Goal: Information Seeking & Learning: Learn about a topic

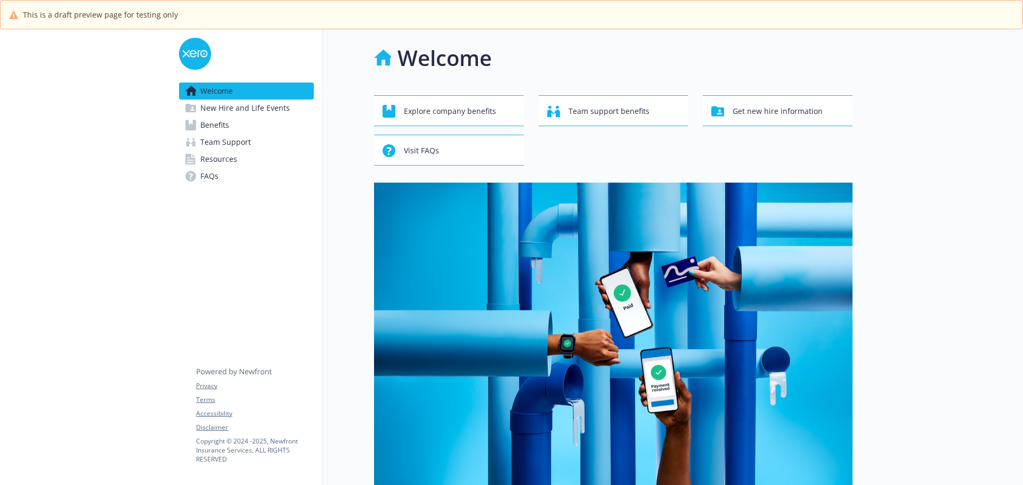
scroll to position [334, 0]
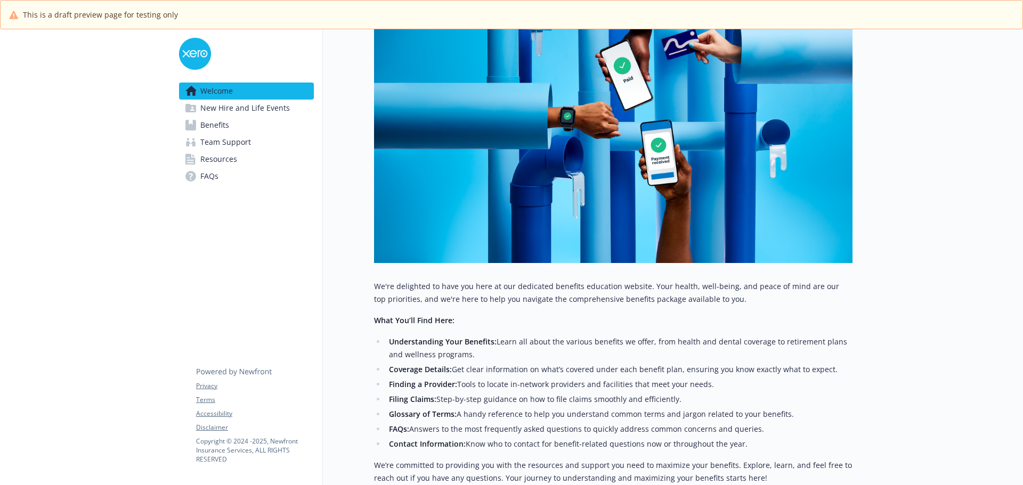
click at [243, 109] on span "New Hire and Life Events" at bounding box center [245, 108] width 90 height 17
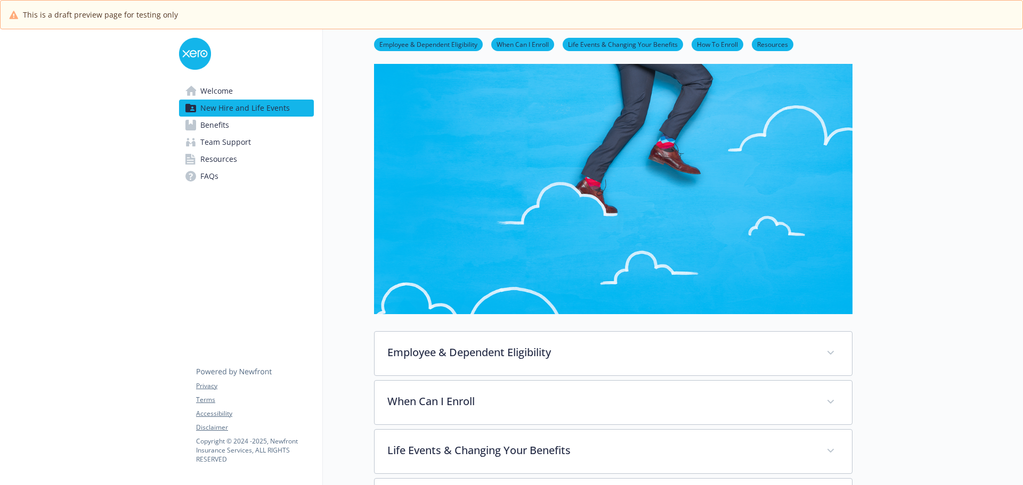
scroll to position [227, 0]
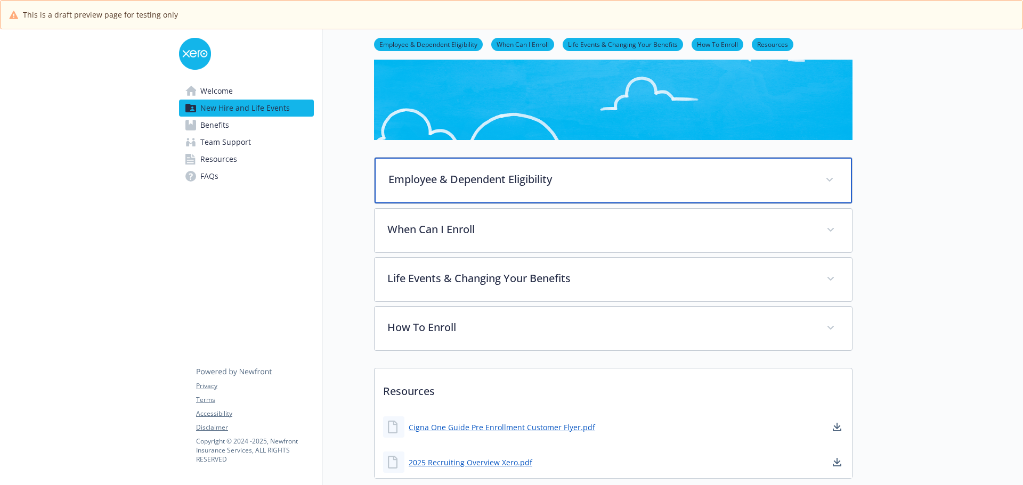
click at [492, 175] on p "Employee & Dependent Eligibility" at bounding box center [600, 180] width 424 height 16
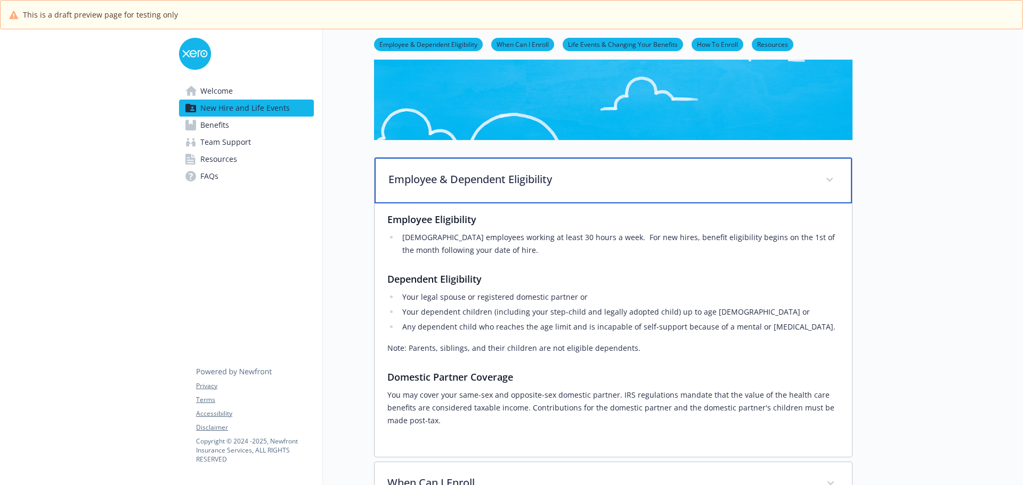
click at [492, 175] on p "Employee & Dependent Eligibility" at bounding box center [600, 180] width 424 height 16
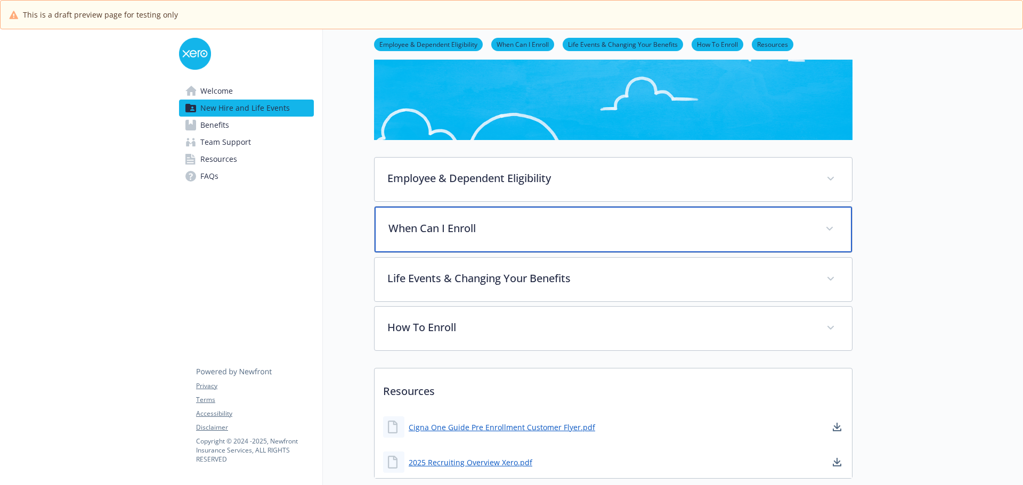
click at [472, 222] on p "When Can I Enroll" at bounding box center [600, 229] width 424 height 16
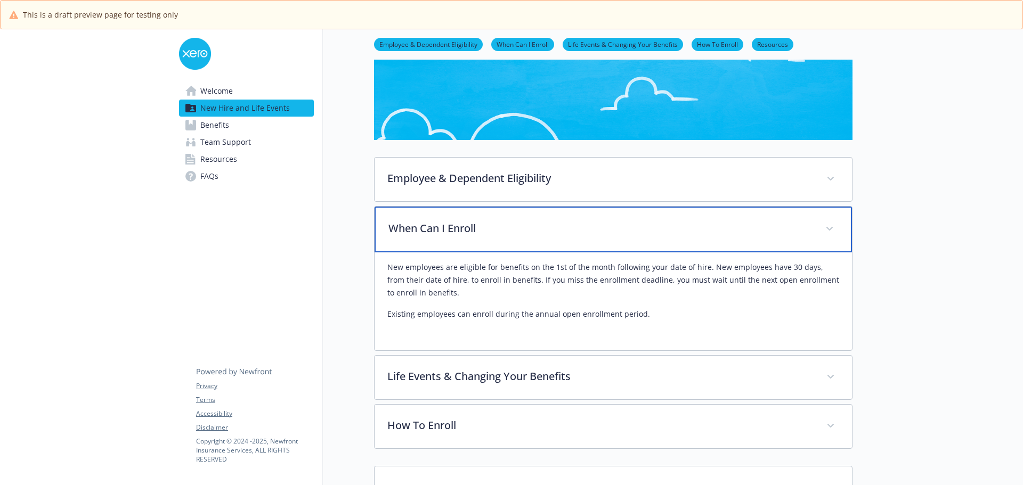
click at [472, 222] on p "When Can I Enroll" at bounding box center [600, 229] width 424 height 16
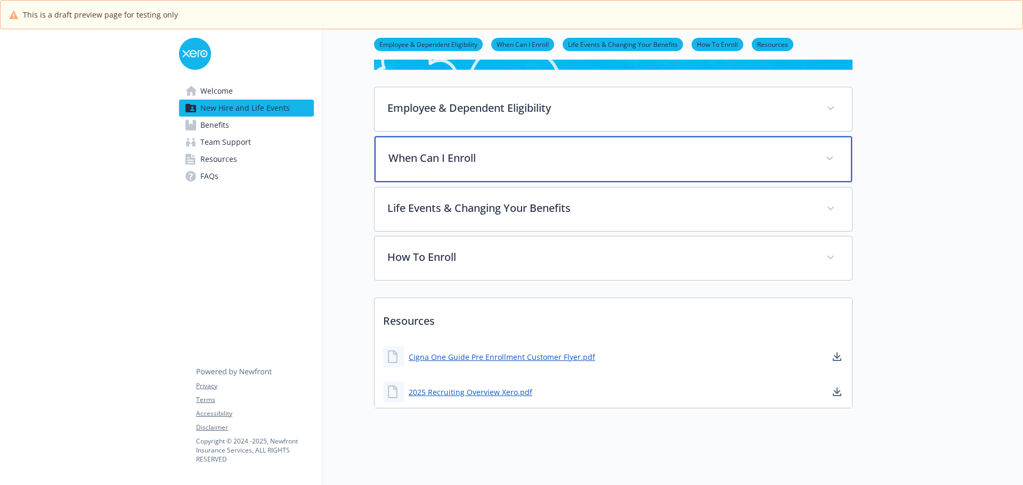
scroll to position [306, 0]
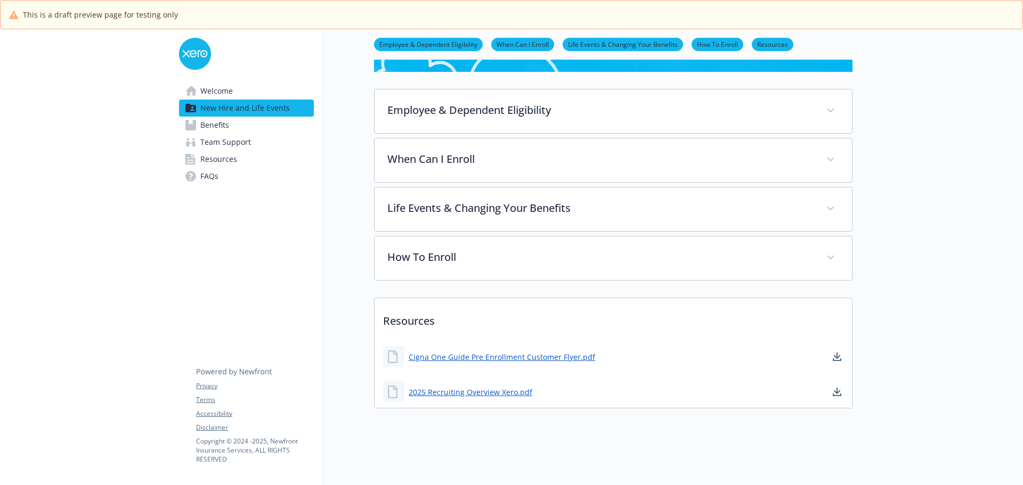
click at [206, 128] on span "Benefits" at bounding box center [214, 125] width 29 height 17
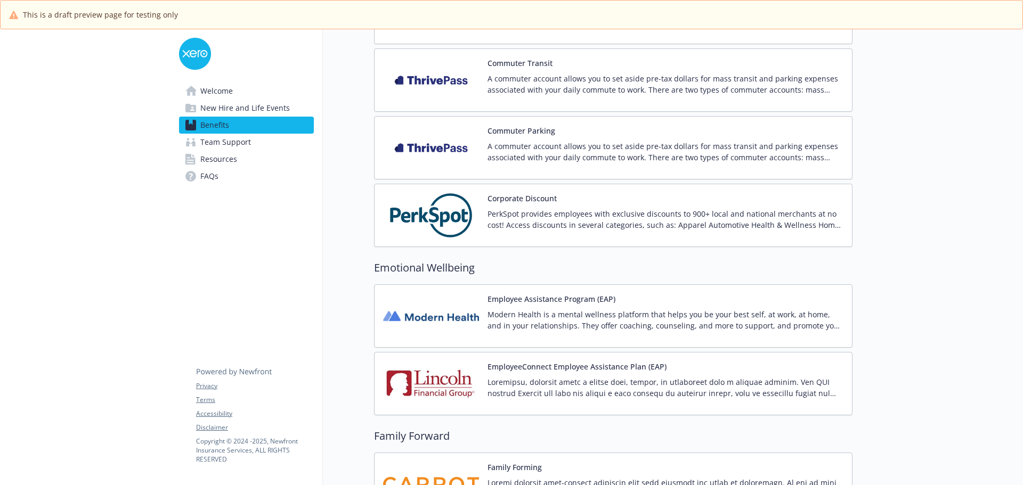
scroll to position [1394, 0]
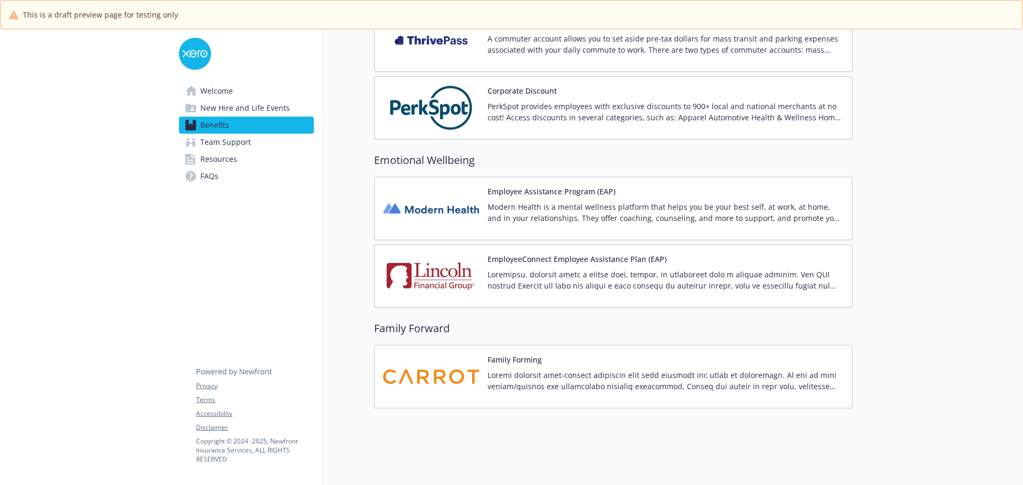
click at [234, 140] on span "Team Support" at bounding box center [225, 142] width 51 height 17
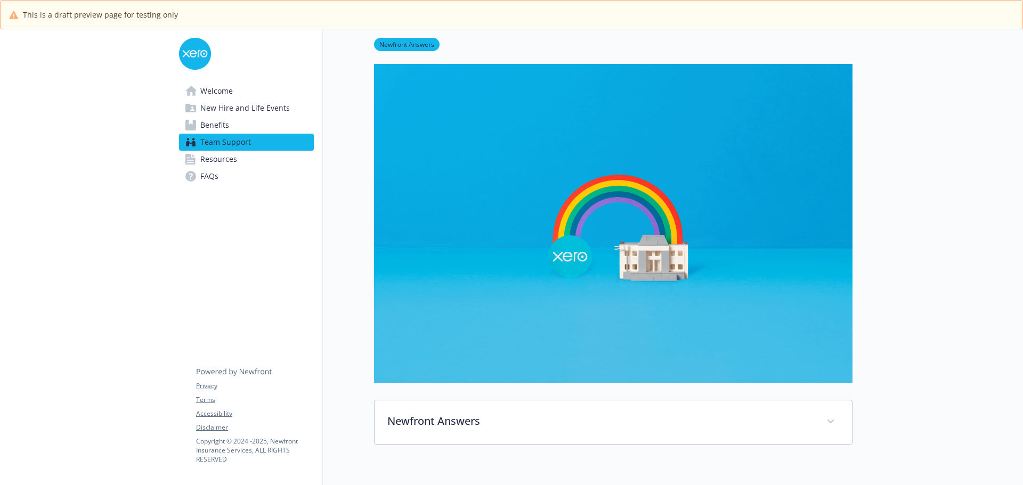
click at [231, 165] on span "Resources" at bounding box center [218, 159] width 37 height 17
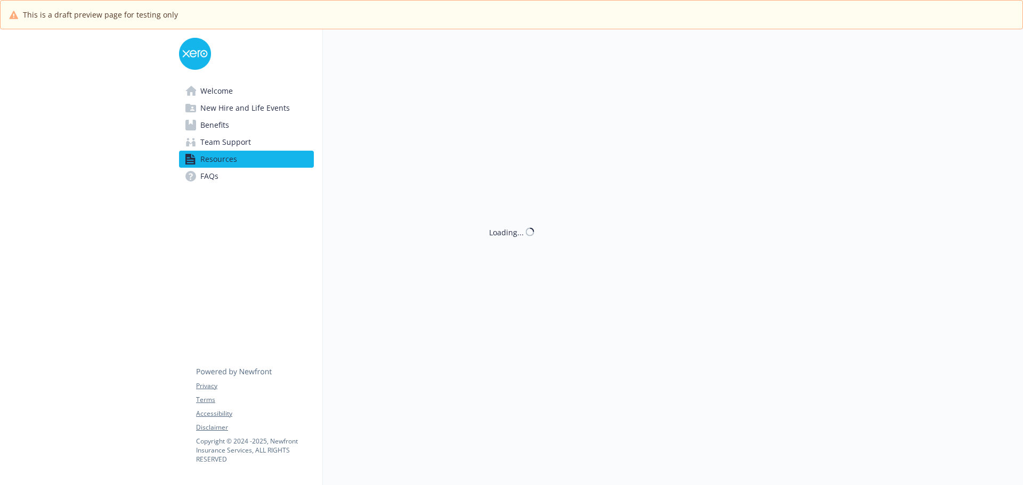
scroll to position [53, 0]
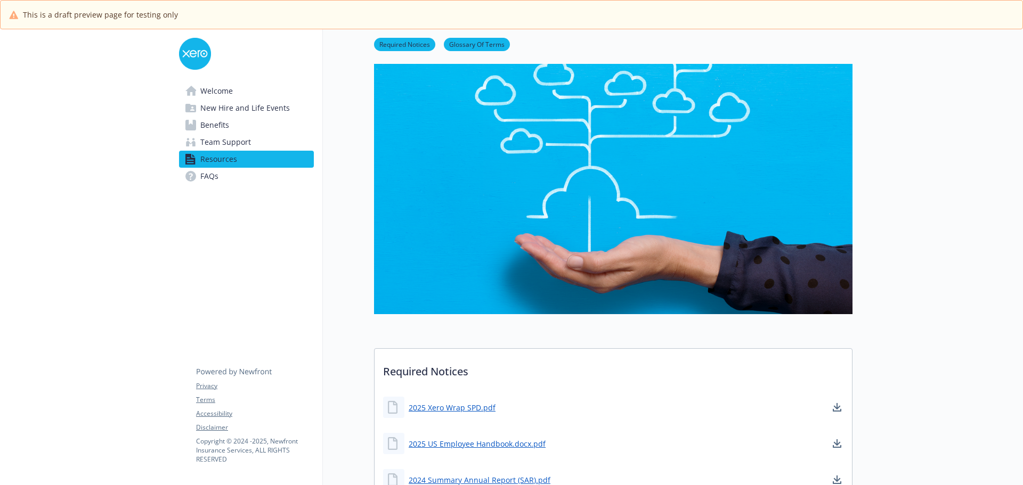
click at [212, 174] on span "FAQs" at bounding box center [209, 176] width 18 height 17
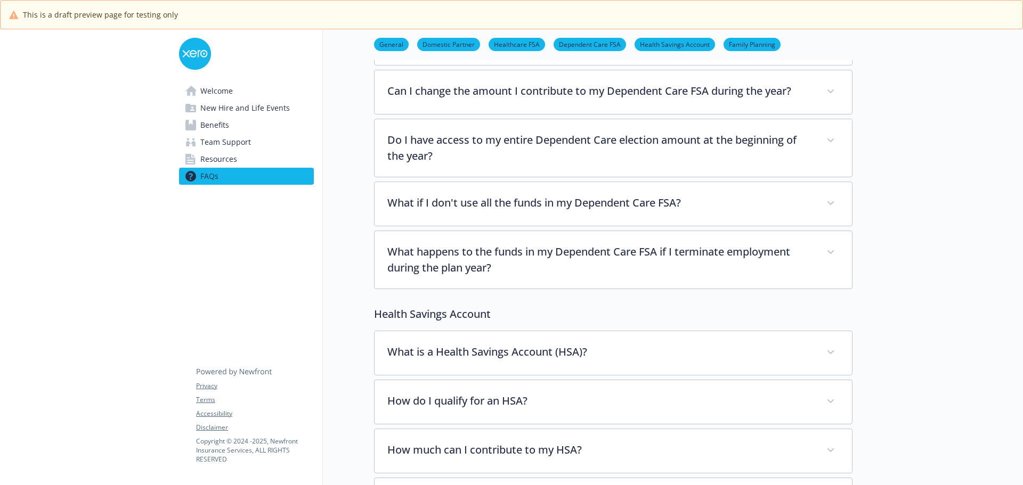
scroll to position [1012, 0]
